Goal: Task Accomplishment & Management: Manage account settings

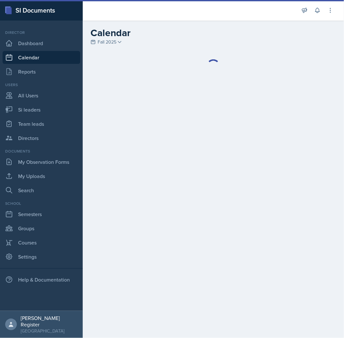
click at [334, 53] on div at bounding box center [212, 66] width 245 height 26
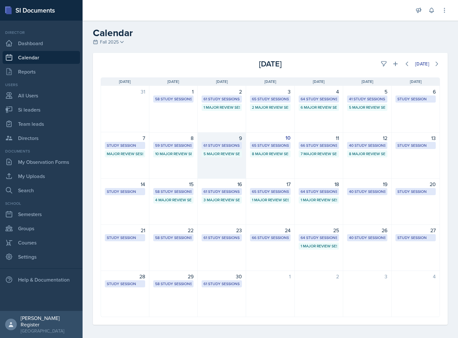
click at [215, 143] on div "61 Study Sessions" at bounding box center [222, 146] width 36 height 6
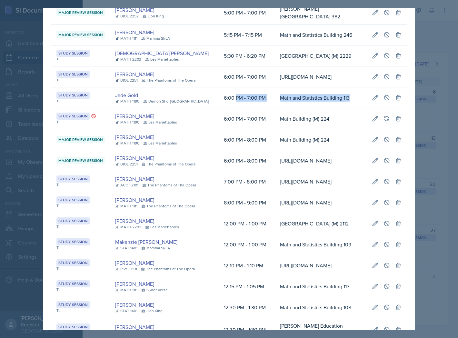
scroll to position [0, 147]
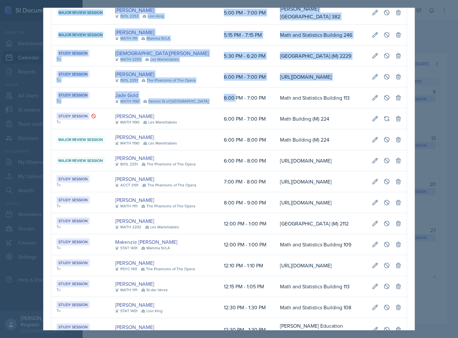
drag, startPoint x: 223, startPoint y: 263, endPoint x: 406, endPoint y: 263, distance: 182.8
click at [343, 100] on icon at bounding box center [387, 97] width 5 height 5
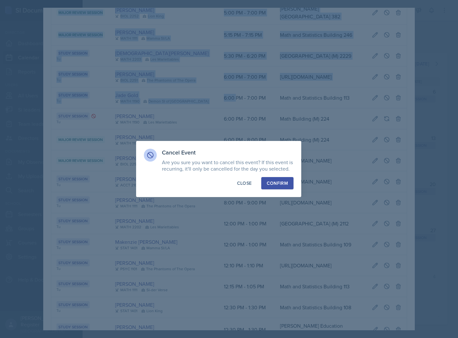
click at [282, 183] on div "Confirm" at bounding box center [277, 183] width 21 height 6
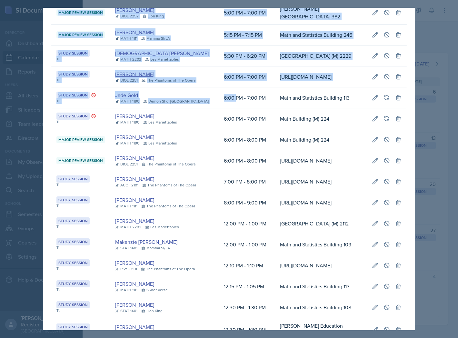
drag, startPoint x: 305, startPoint y: 258, endPoint x: 125, endPoint y: 230, distance: 182.1
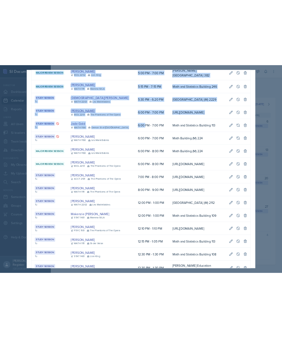
scroll to position [0, 0]
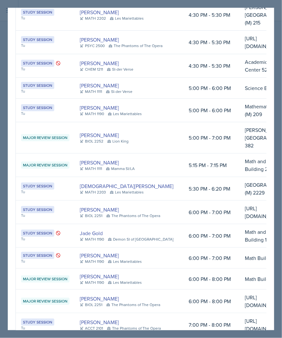
click at [270, 1] on div at bounding box center [141, 169] width 282 height 338
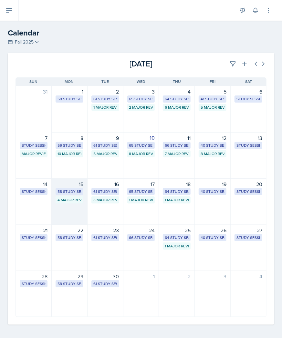
click at [79, 189] on div "58 Study Sessions" at bounding box center [69, 192] width 24 height 6
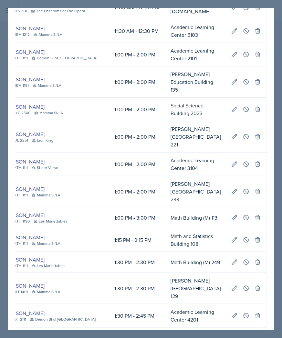
scroll to position [0, 468]
drag, startPoint x: 172, startPoint y: 65, endPoint x: 269, endPoint y: 65, distance: 97.2
click at [269, 65] on div "[DATE] Event User Time Location Study Session Mo [PERSON_NAME] CHEM 1211 Mamma …" at bounding box center [141, 169] width 266 height 323
click at [243, 79] on icon at bounding box center [246, 82] width 6 height 6
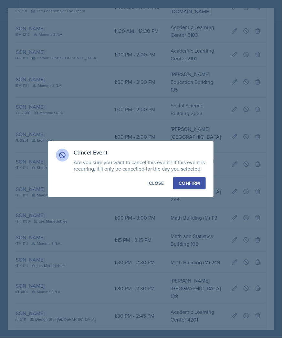
click at [194, 183] on div "Confirm" at bounding box center [189, 183] width 21 height 6
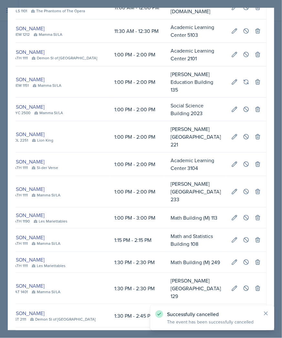
drag, startPoint x: 206, startPoint y: 79, endPoint x: 157, endPoint y: 78, distance: 49.4
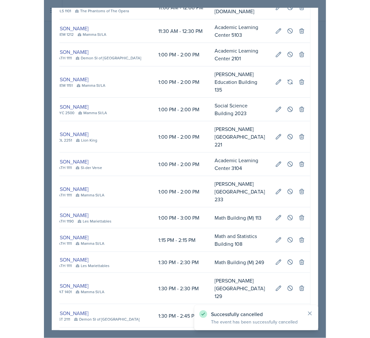
scroll to position [0, 0]
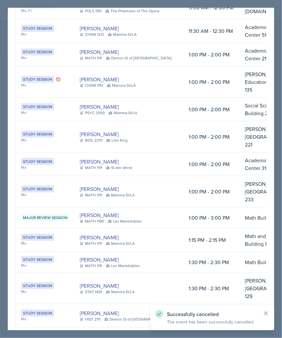
click at [249, 2] on div at bounding box center [141, 169] width 282 height 338
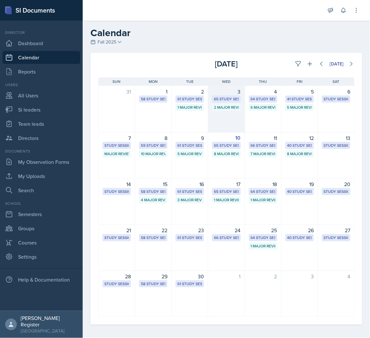
click at [233, 103] on div "3 65 Study Sessions 2 Major Review Sessions" at bounding box center [226, 109] width 36 height 47
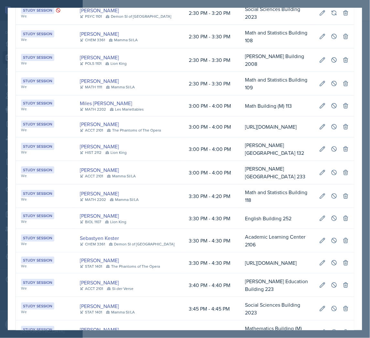
scroll to position [646, 0]
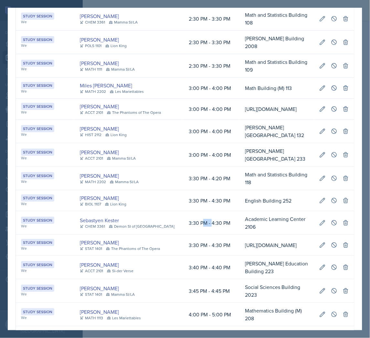
drag, startPoint x: 190, startPoint y: 214, endPoint x: 198, endPoint y: 214, distance: 8.4
click at [198, 214] on td "3:30 PM - 4:30 PM" at bounding box center [211, 223] width 56 height 24
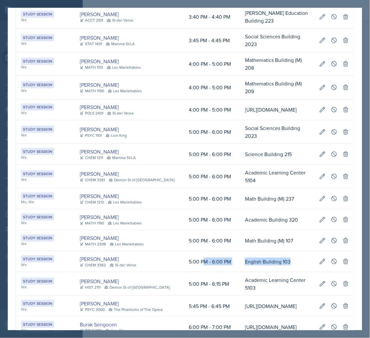
scroll to position [0, 163]
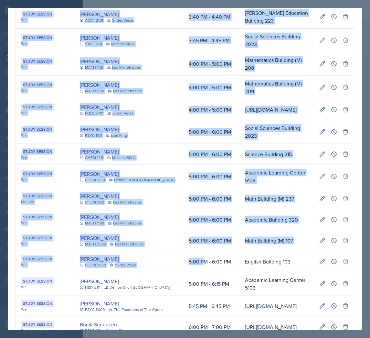
drag, startPoint x: 190, startPoint y: 271, endPoint x: 355, endPoint y: 267, distance: 165.0
click at [331, 265] on icon at bounding box center [334, 262] width 6 height 6
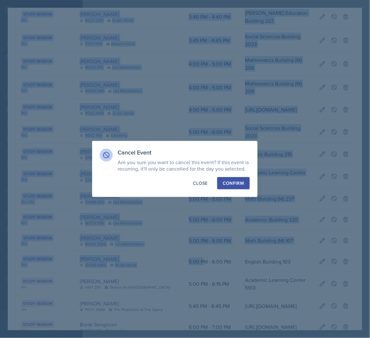
click at [234, 179] on button "Confirm" at bounding box center [233, 183] width 32 height 12
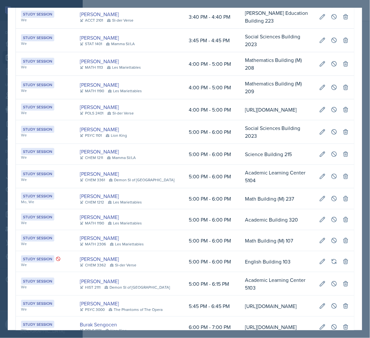
click at [343, 66] on div at bounding box center [185, 169] width 370 height 338
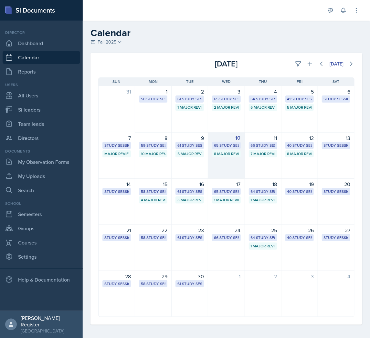
click at [236, 156] on div "8 Major Review Sessions" at bounding box center [226, 153] width 28 height 7
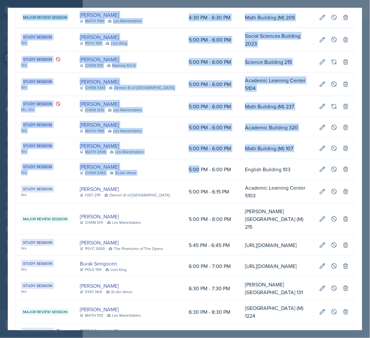
drag, startPoint x: 186, startPoint y: 162, endPoint x: 353, endPoint y: 162, distance: 166.9
click at [334, 164] on button at bounding box center [334, 170] width 12 height 12
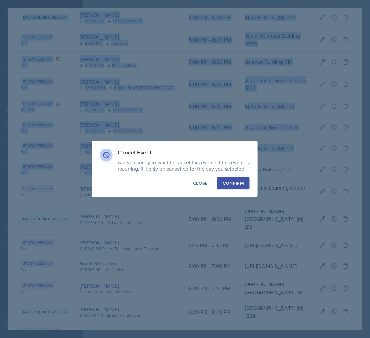
click at [225, 184] on div "Confirm" at bounding box center [232, 183] width 21 height 6
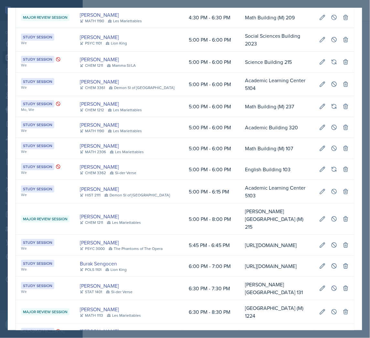
click at [343, 63] on div at bounding box center [185, 169] width 370 height 338
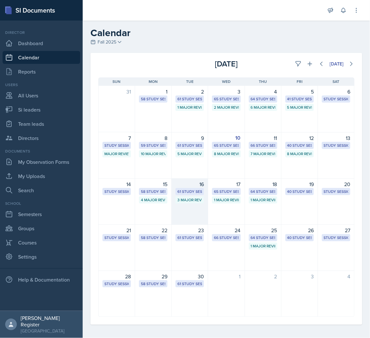
click at [199, 199] on div "3 Major Review Sessions" at bounding box center [189, 200] width 25 height 6
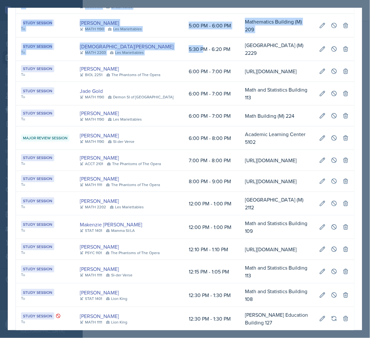
scroll to position [0, 164]
drag, startPoint x: 191, startPoint y: 159, endPoint x: 360, endPoint y: 161, distance: 168.9
click at [343, 161] on div "[DATE] Event User Time Location Study Session Tu [PERSON_NAME] MATH 1111 [GEOGR…" at bounding box center [185, 169] width 354 height 323
click at [331, 52] on icon at bounding box center [334, 49] width 6 height 6
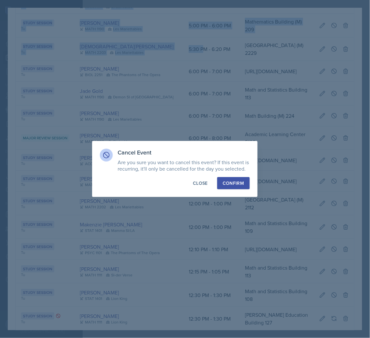
click at [232, 183] on div "Confirm" at bounding box center [232, 183] width 21 height 6
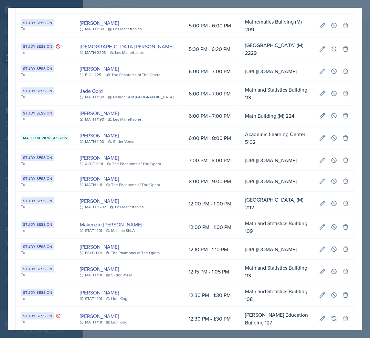
scroll to position [0, 0]
click at [343, 57] on div at bounding box center [185, 169] width 370 height 338
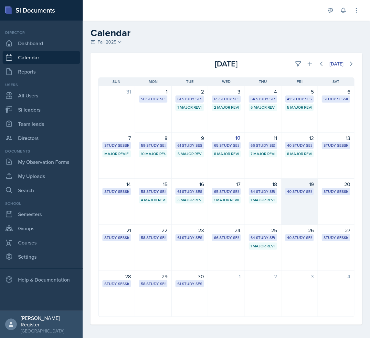
click at [293, 197] on div "19 40 Study Sessions" at bounding box center [299, 202] width 36 height 46
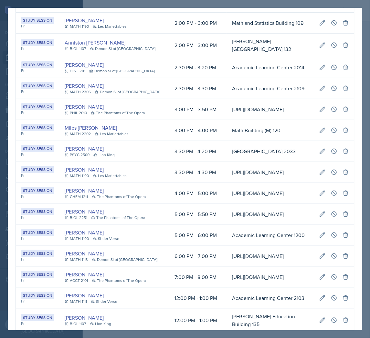
scroll to position [0, 150]
drag, startPoint x: 170, startPoint y: 62, endPoint x: 356, endPoint y: 64, distance: 185.7
click at [332, 8] on button at bounding box center [334, 2] width 12 height 12
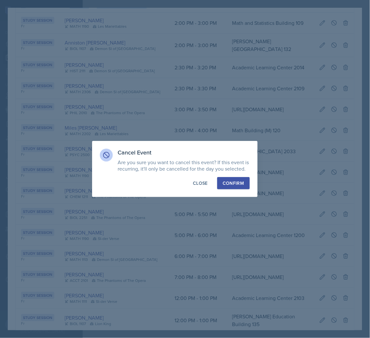
click at [240, 179] on button "Confirm" at bounding box center [233, 183] width 32 height 12
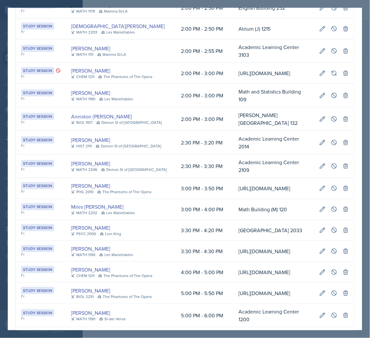
scroll to position [363, 0]
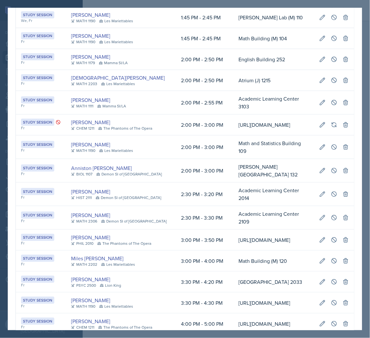
click at [343, 106] on div at bounding box center [185, 169] width 370 height 338
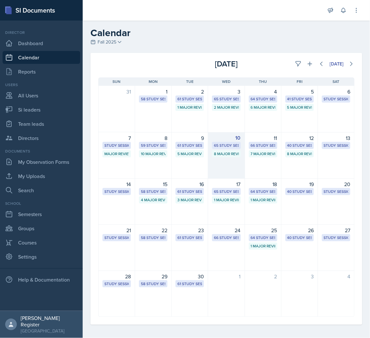
click at [217, 144] on div "65 Study Sessions" at bounding box center [226, 146] width 25 height 6
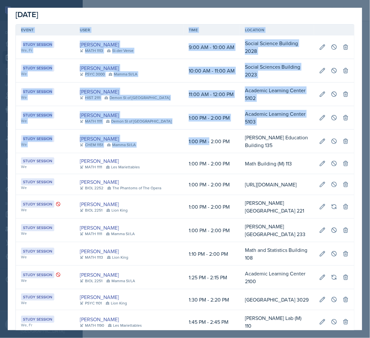
scroll to position [0, 163]
drag, startPoint x: 197, startPoint y: 128, endPoint x: 358, endPoint y: 129, distance: 160.8
click at [343, 129] on div "[DATE] Event User Time Location Study Session We, Fr [PERSON_NAME] MATH 1113 SI…" at bounding box center [185, 169] width 354 height 323
click at [328, 136] on button at bounding box center [334, 142] width 12 height 12
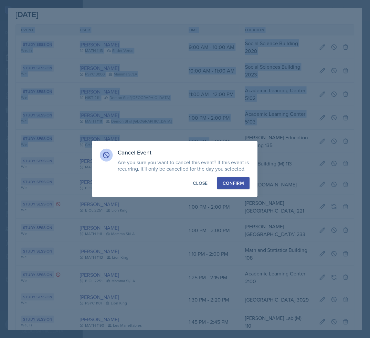
click at [232, 182] on div "Confirm" at bounding box center [232, 183] width 21 height 6
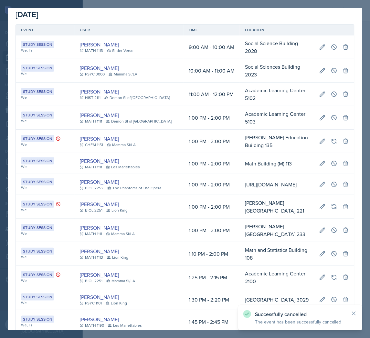
click at [343, 146] on div at bounding box center [185, 169] width 370 height 338
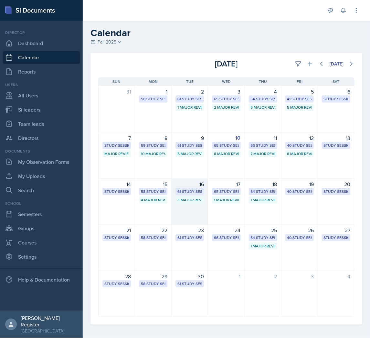
click at [200, 197] on div "3 Major Review Sessions" at bounding box center [189, 200] width 28 height 7
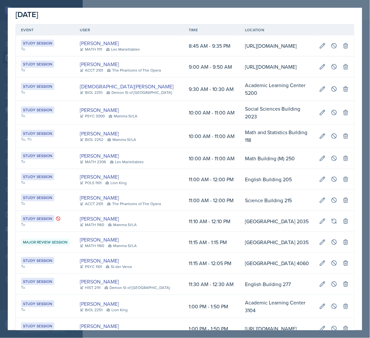
scroll to position [0, 164]
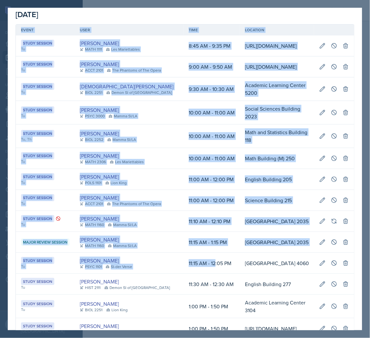
drag, startPoint x: 170, startPoint y: 289, endPoint x: 351, endPoint y: 292, distance: 181.2
click at [331, 267] on icon at bounding box center [334, 263] width 6 height 6
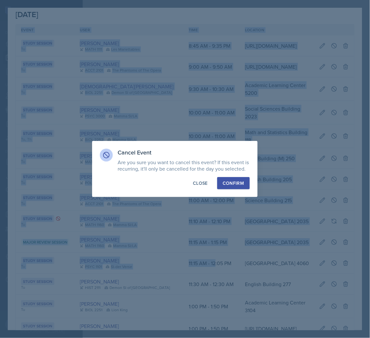
click at [233, 182] on div "Confirm" at bounding box center [232, 183] width 21 height 6
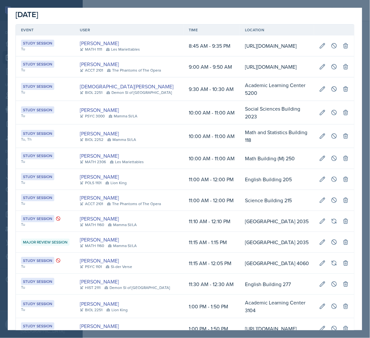
click at [343, 1] on div at bounding box center [185, 169] width 370 height 338
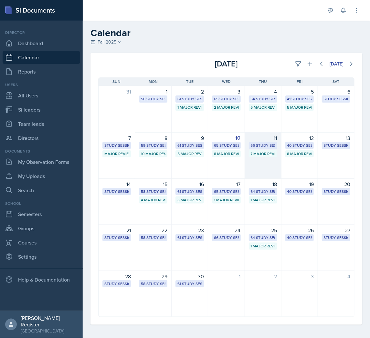
click at [268, 137] on div "11" at bounding box center [263, 138] width 28 height 8
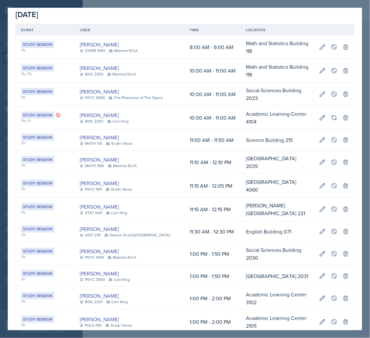
scroll to position [0, 380]
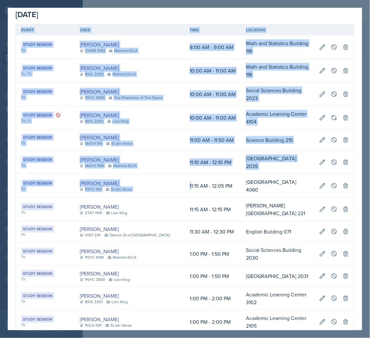
drag, startPoint x: 179, startPoint y: 170, endPoint x: 358, endPoint y: 171, distance: 179.5
click at [343, 171] on div "[DATE] Event User Time Location Study Session Th [PERSON_NAME] CHEM 3361 Mamma …" at bounding box center [185, 169] width 354 height 323
click at [332, 180] on button at bounding box center [334, 186] width 12 height 12
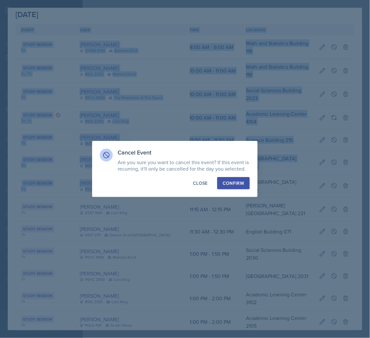
click at [244, 181] on button "Confirm" at bounding box center [233, 183] width 32 height 12
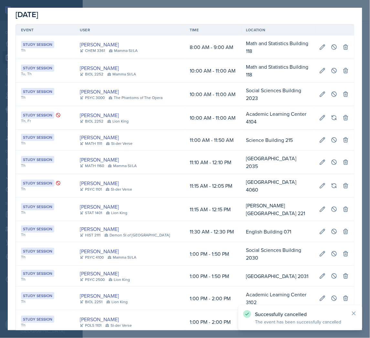
click at [343, 150] on div at bounding box center [185, 169] width 370 height 338
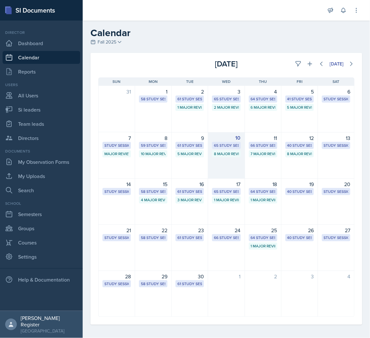
click at [227, 142] on div "65 Study Sessions" at bounding box center [226, 145] width 28 height 7
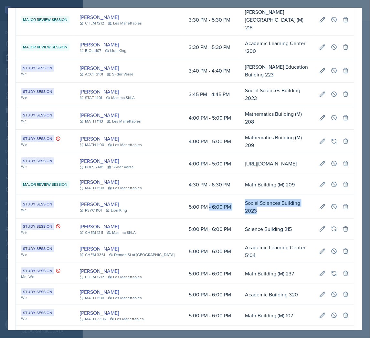
scroll to position [0, 163]
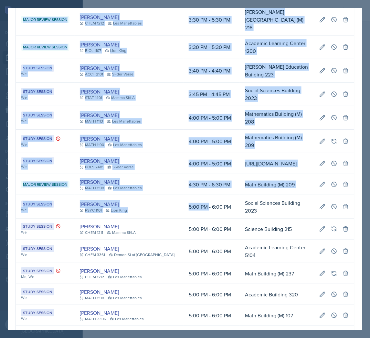
drag, startPoint x: 197, startPoint y: 204, endPoint x: 353, endPoint y: 203, distance: 156.0
click at [331, 204] on icon at bounding box center [334, 207] width 6 height 6
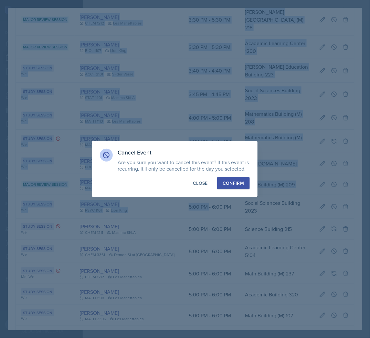
click at [241, 182] on div "Confirm" at bounding box center [232, 183] width 21 height 6
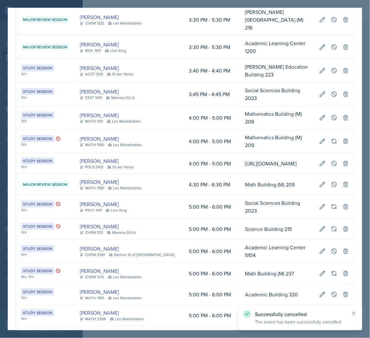
click at [343, 138] on div at bounding box center [185, 169] width 370 height 338
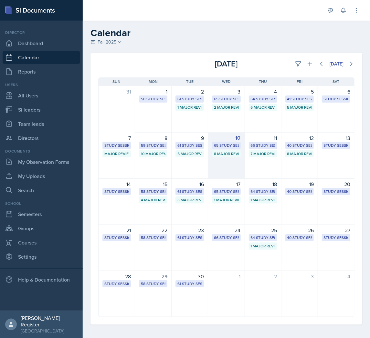
click at [235, 163] on div "10 65 Study Sessions 8 Major Review Sessions" at bounding box center [226, 155] width 36 height 46
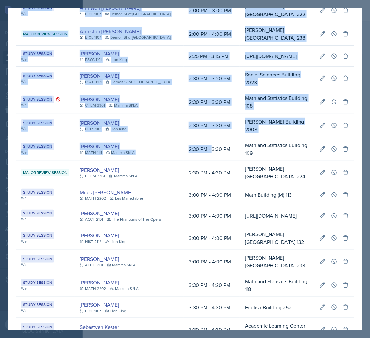
drag, startPoint x: 200, startPoint y: 128, endPoint x: 354, endPoint y: 126, distance: 153.4
click at [343, 126] on div "[DATE] Event User Time Location Study Session We, Fr [PERSON_NAME] MATH 1113 SI…" at bounding box center [185, 280] width 354 height 1717
click at [331, 146] on icon at bounding box center [334, 149] width 6 height 6
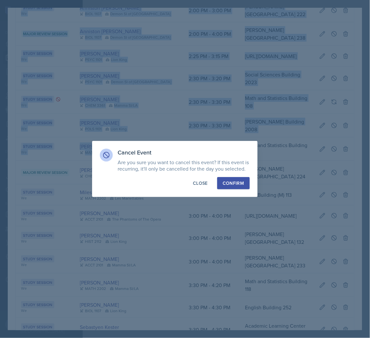
click at [231, 179] on button "Confirm" at bounding box center [233, 183] width 32 height 12
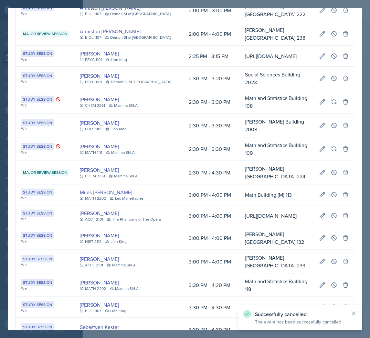
click at [343, 93] on div at bounding box center [185, 169] width 370 height 338
